Goal: Navigation & Orientation: Find specific page/section

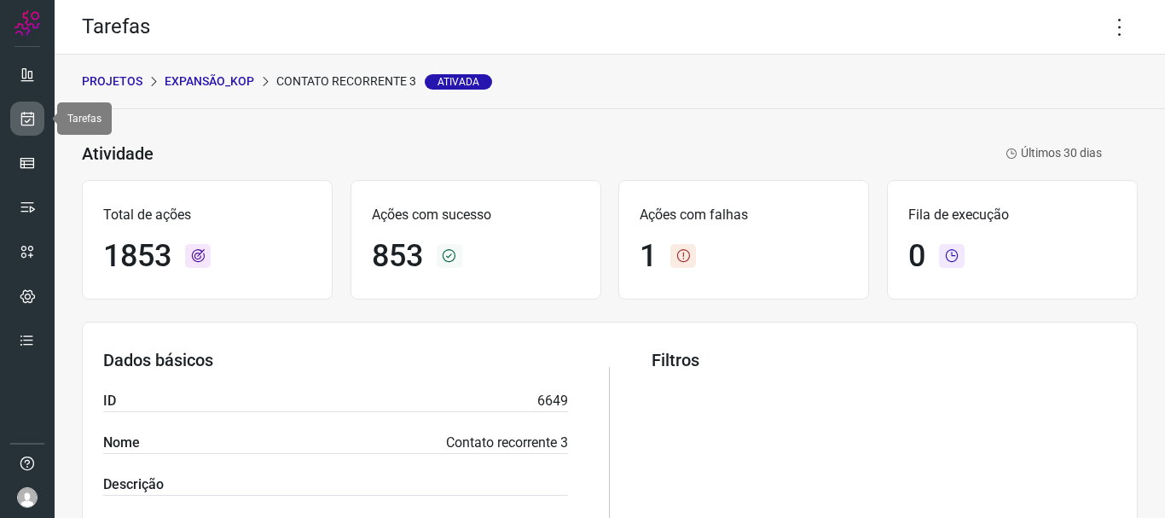
click at [29, 117] on icon at bounding box center [28, 118] width 18 height 17
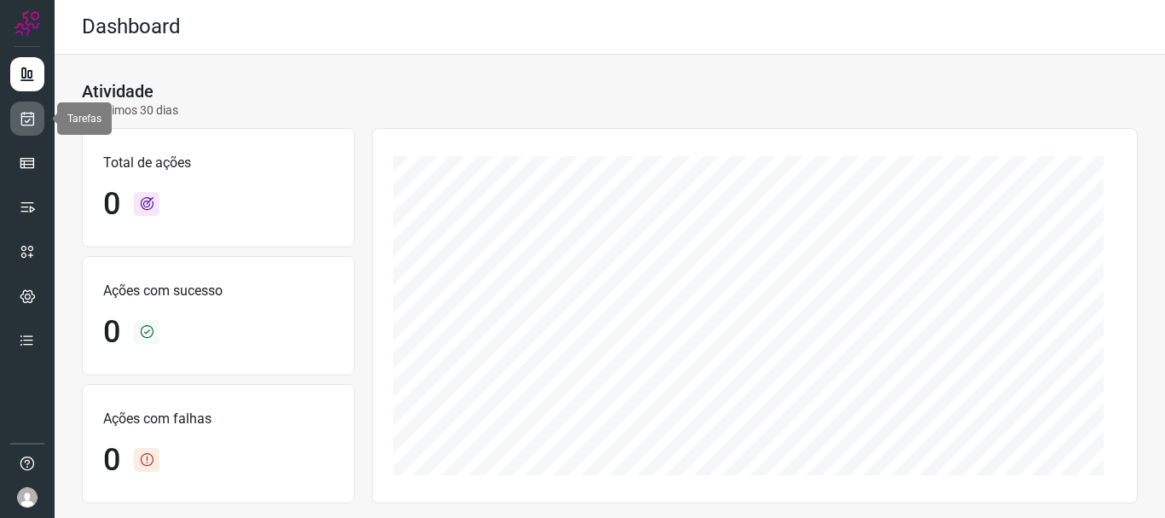
click at [38, 126] on link at bounding box center [27, 118] width 34 height 34
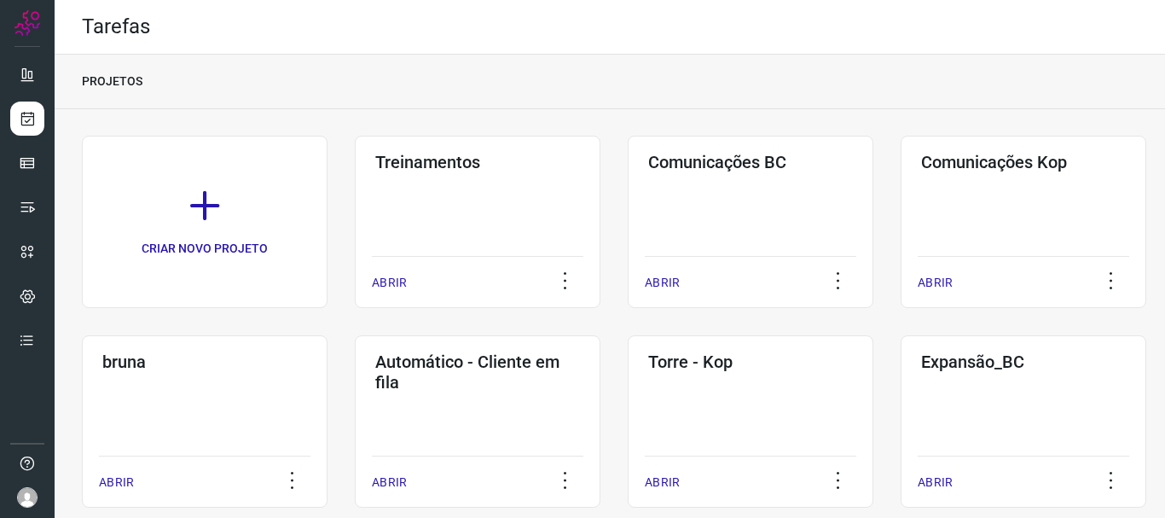
scroll to position [232, 0]
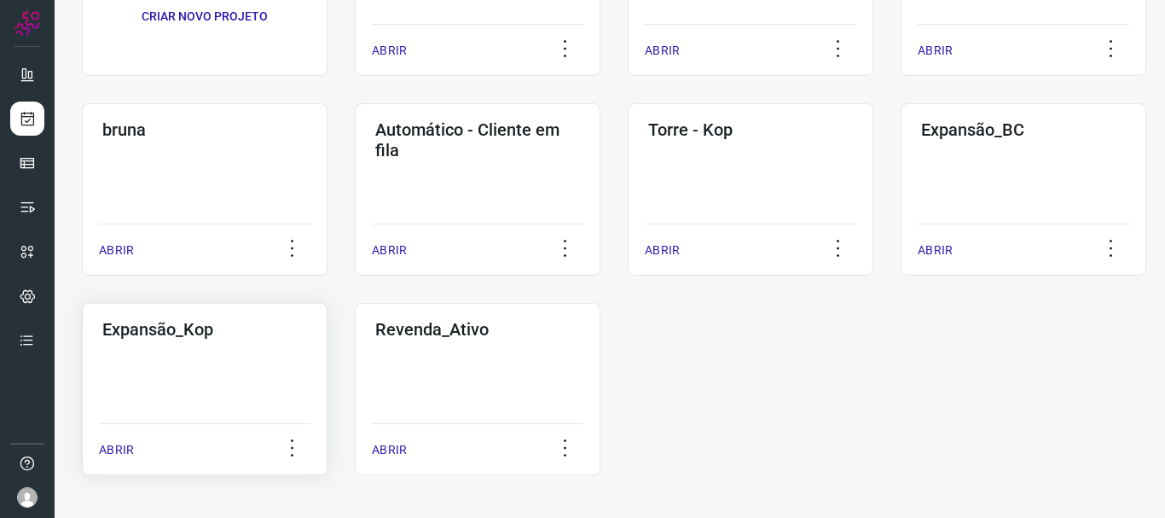
click at [355, 382] on div "Expansão_Kop ABRIR" at bounding box center [478, 389] width 246 height 172
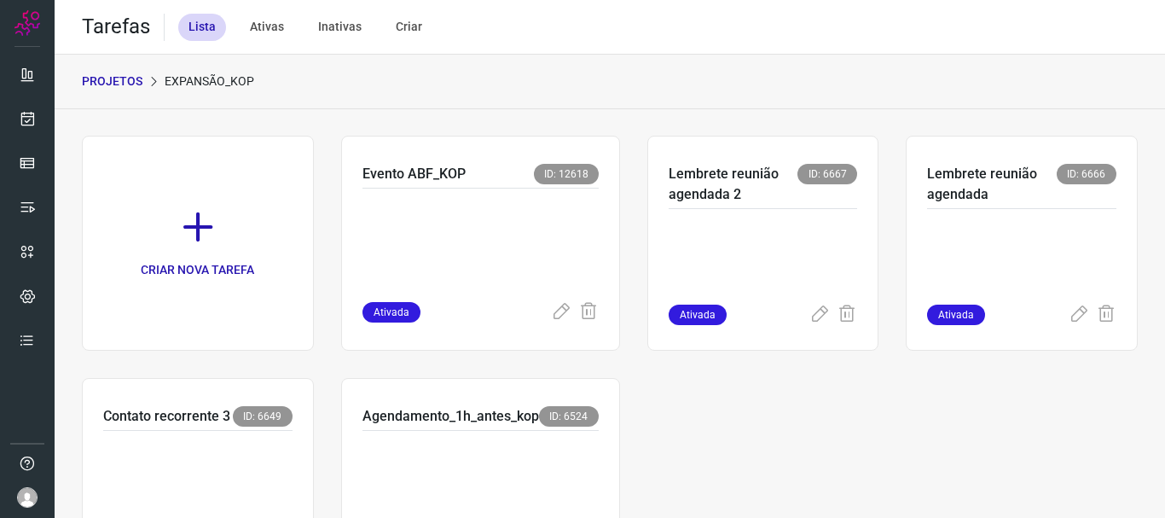
click at [91, 84] on p "PROJETOS" at bounding box center [112, 81] width 61 height 18
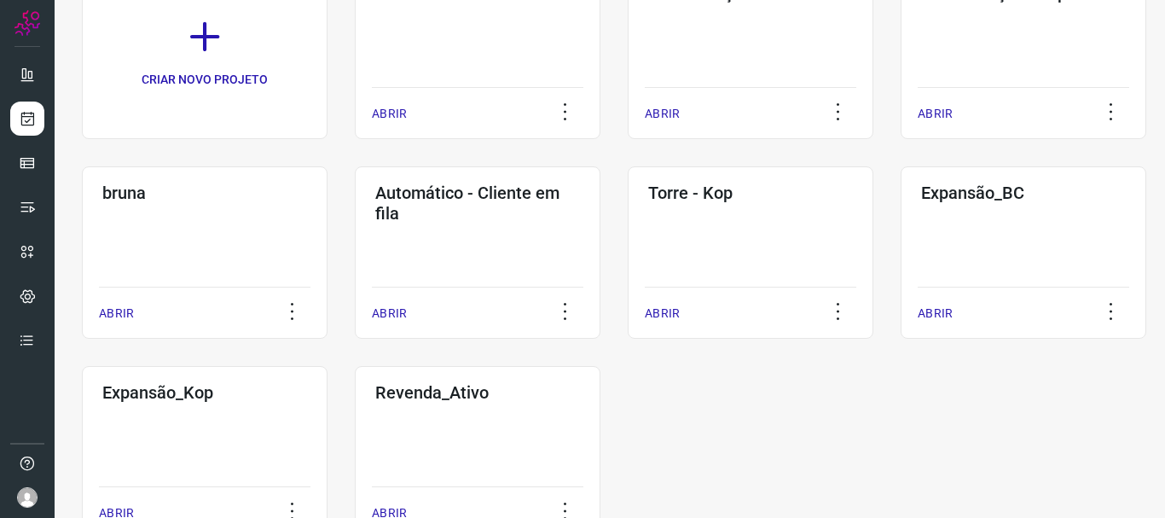
scroll to position [232, 0]
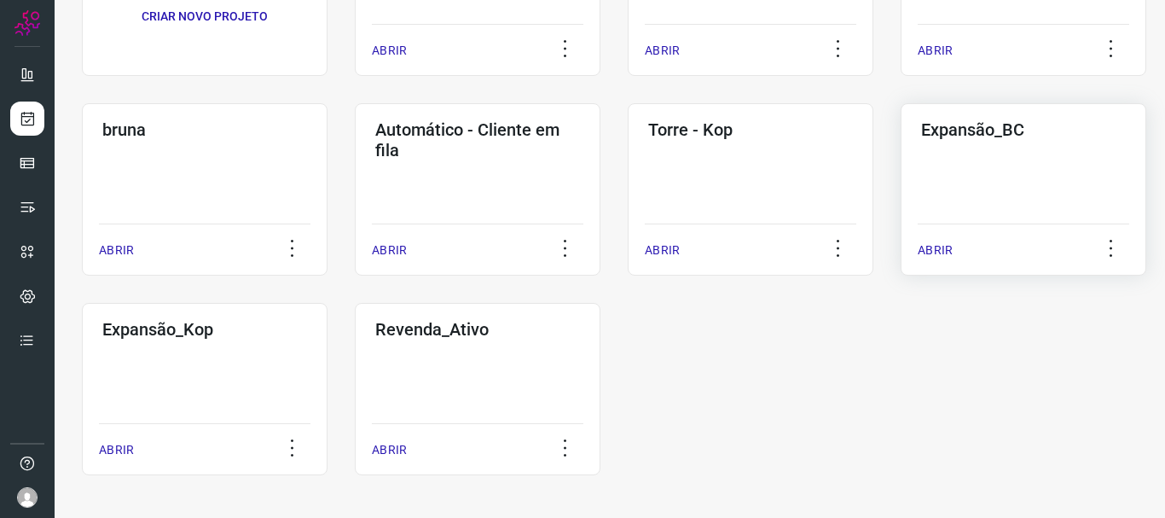
click at [327, 303] on div "Expansão_BC ABRIR" at bounding box center [205, 389] width 246 height 172
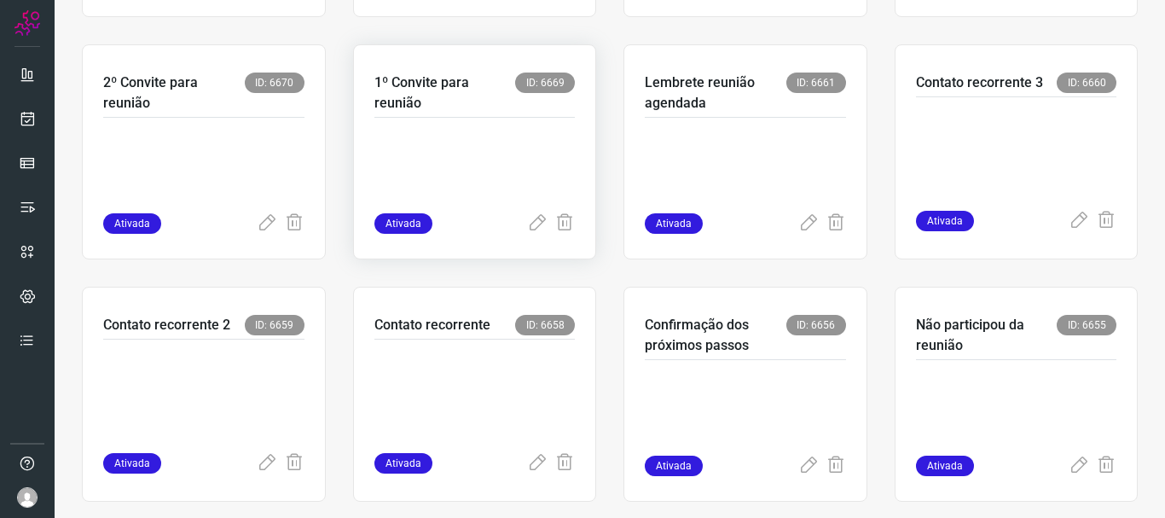
scroll to position [602, 0]
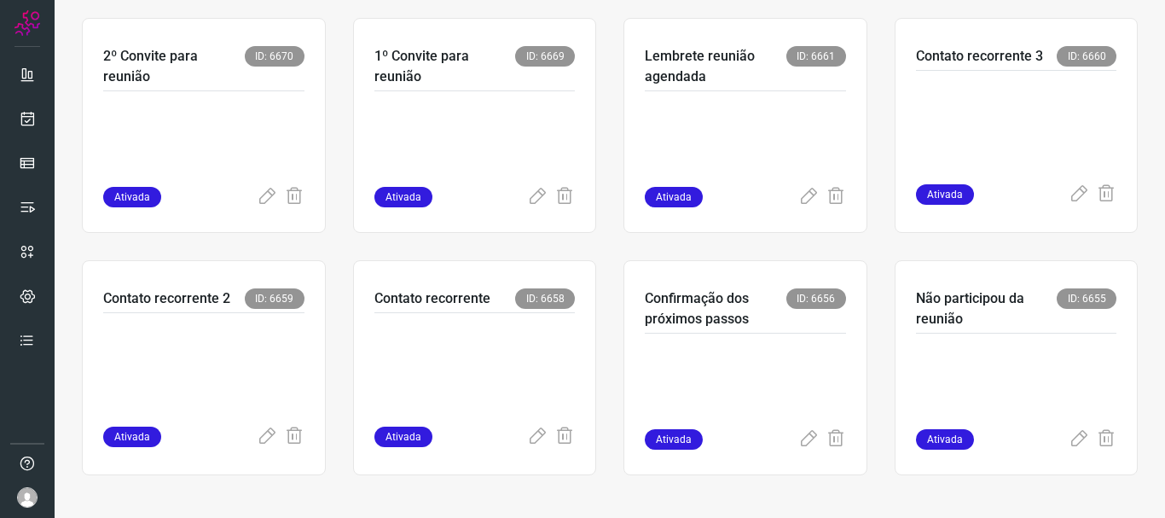
drag, startPoint x: 510, startPoint y: 472, endPoint x: 510, endPoint y: 503, distance: 30.7
click at [510, 503] on div "CRIAR NOVA TAREFA EVENTO ABF_BC ID: 12616 Ativada Contato pós ABF ID: 9916 Ativ…" at bounding box center [610, 12] width 1110 height 1010
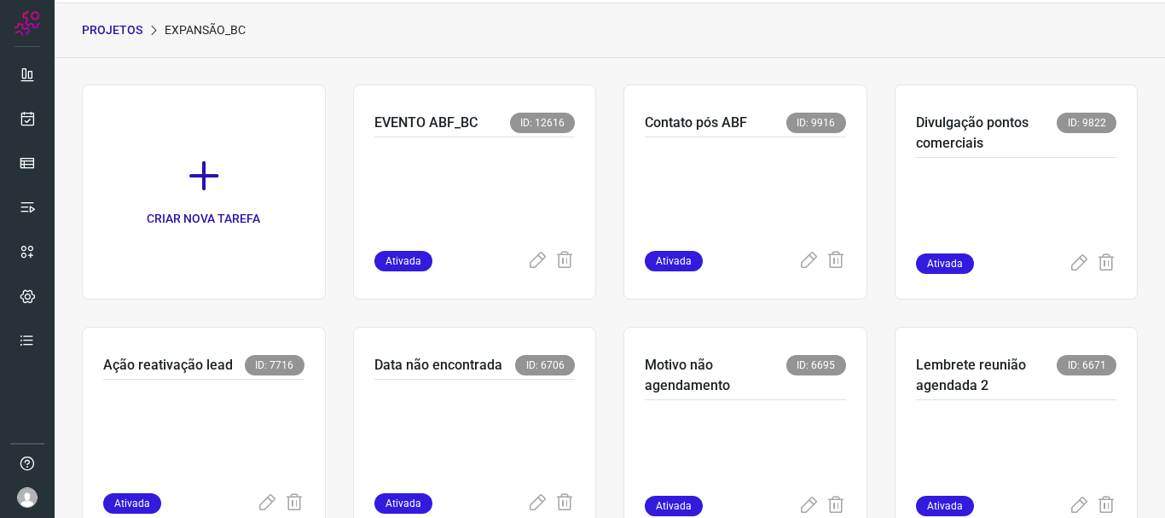
scroll to position [0, 0]
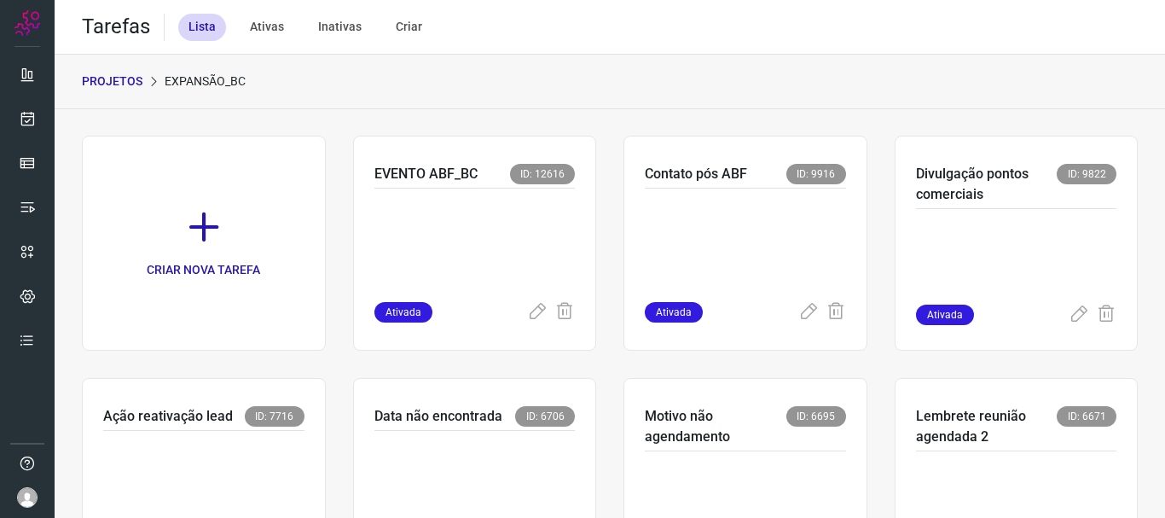
click at [120, 80] on p "PROJETOS" at bounding box center [112, 81] width 61 height 18
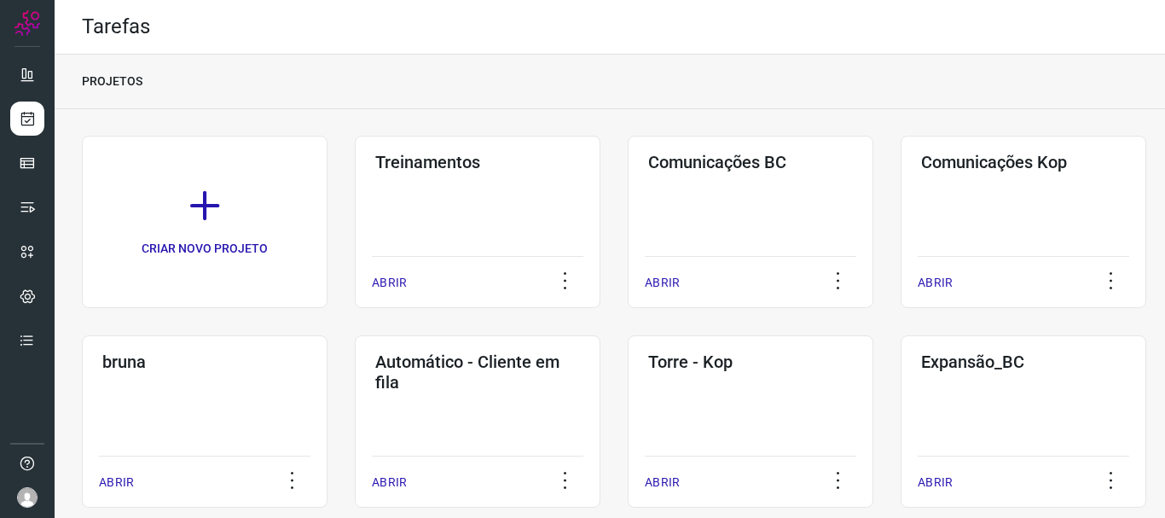
scroll to position [232, 0]
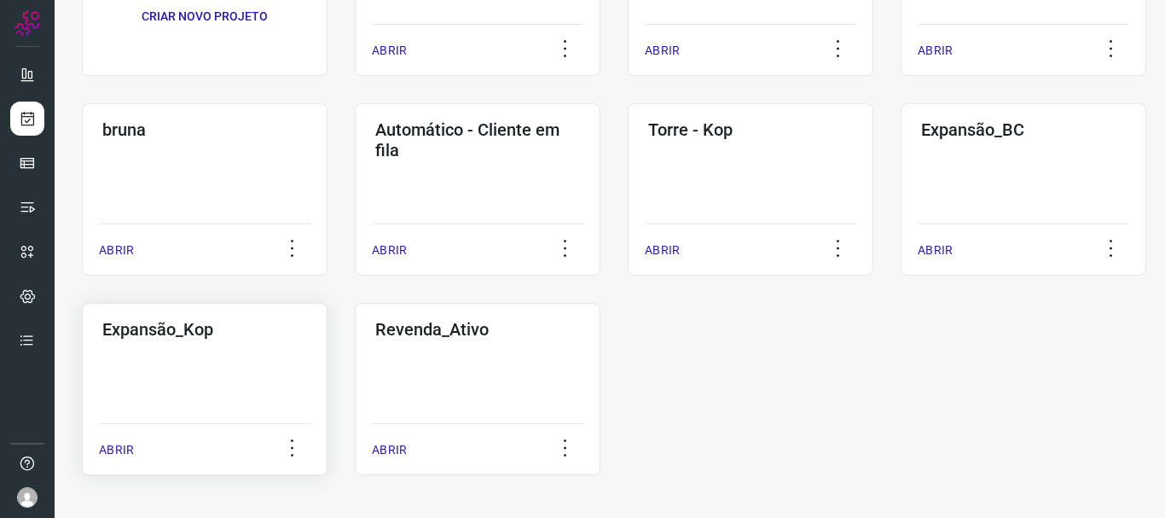
click at [163, 329] on h3 "Expansão_Kop" at bounding box center [204, 329] width 205 height 20
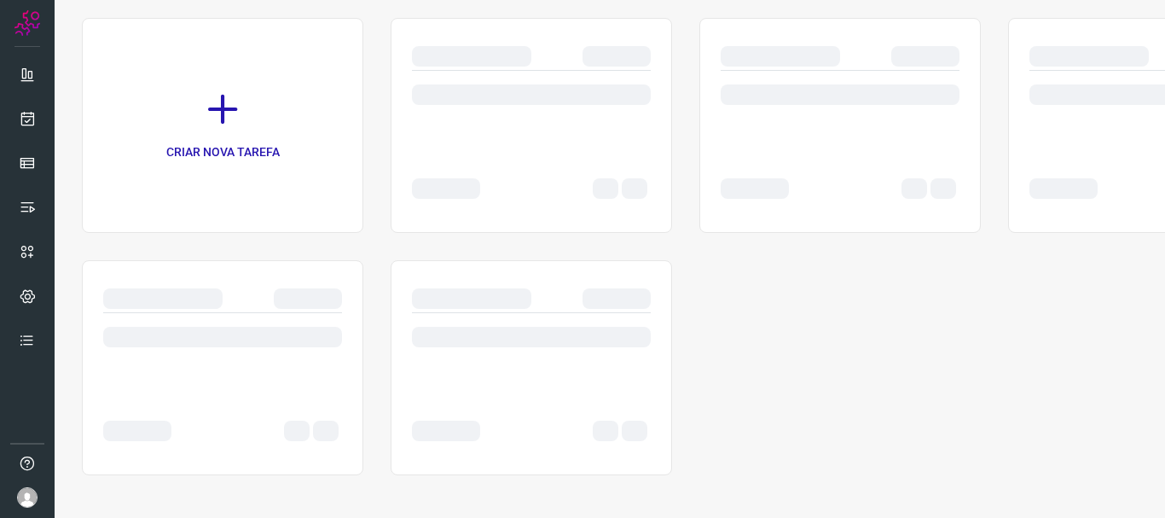
scroll to position [118, 0]
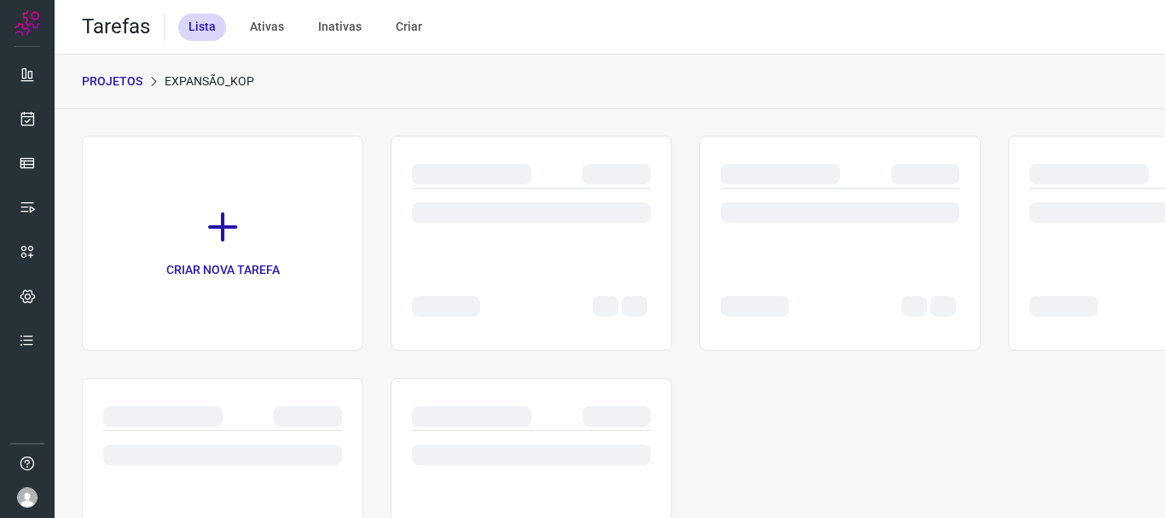
click at [125, 79] on p "PROJETOS" at bounding box center [112, 81] width 61 height 18
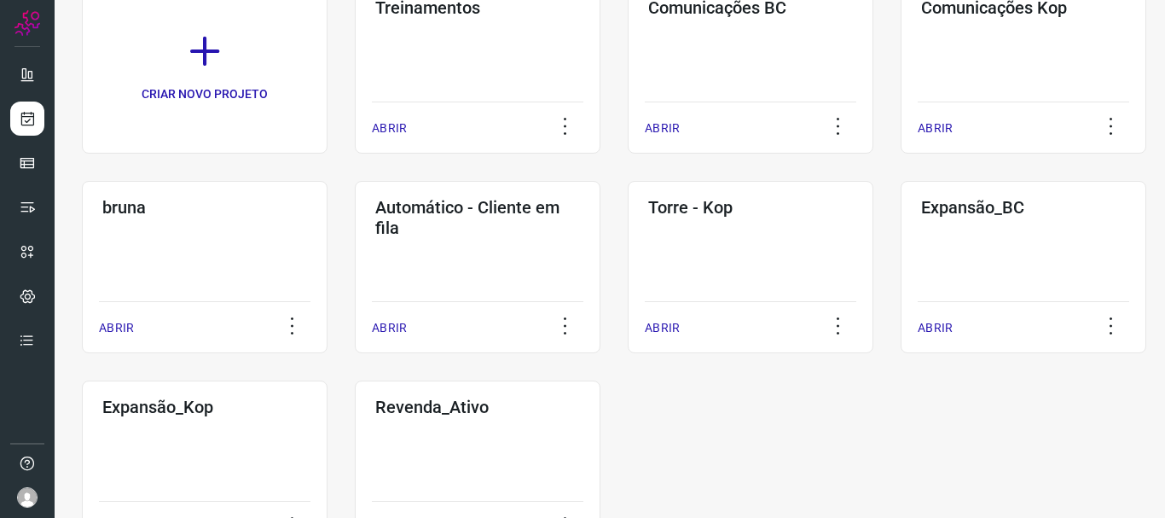
scroll to position [232, 0]
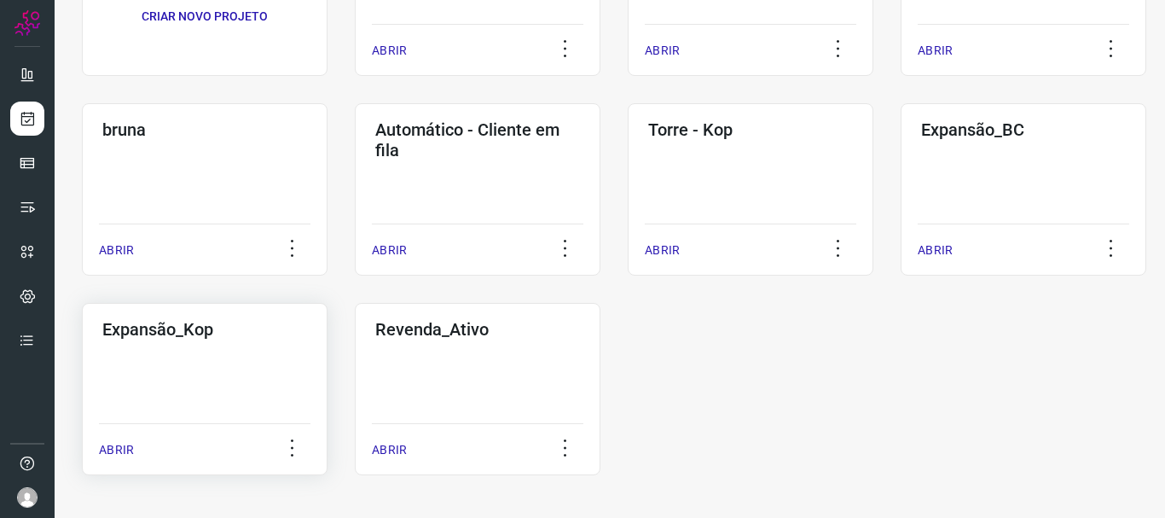
click at [126, 327] on h3 "Expansão_Kop" at bounding box center [204, 329] width 205 height 20
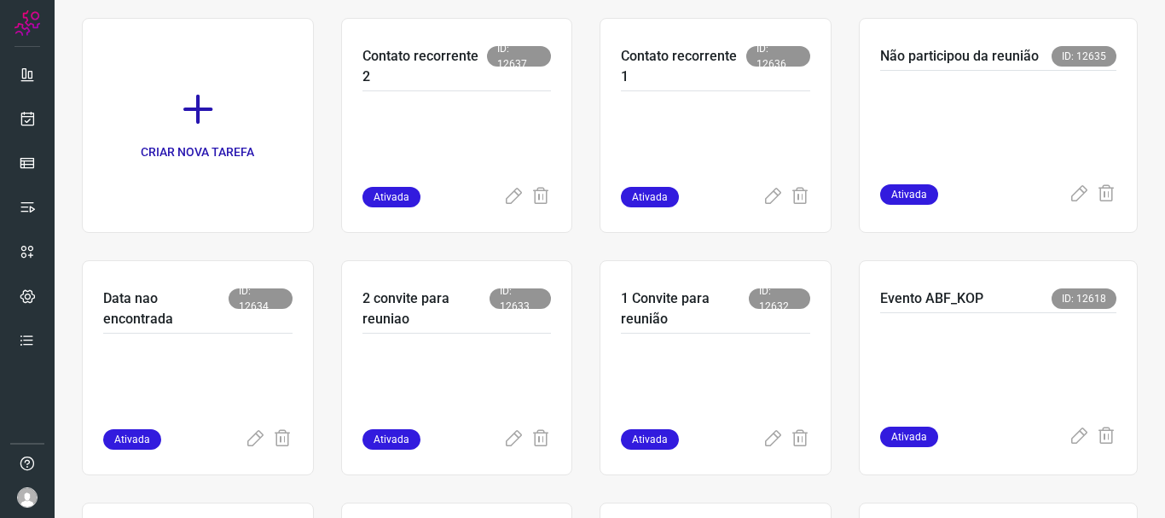
scroll to position [360, 0]
